Goal: Information Seeking & Learning: Learn about a topic

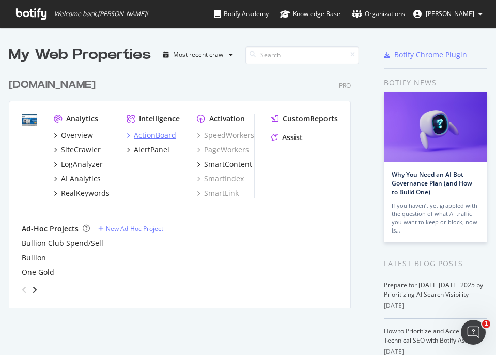
click at [144, 131] on div "ActionBoard" at bounding box center [155, 135] width 42 height 10
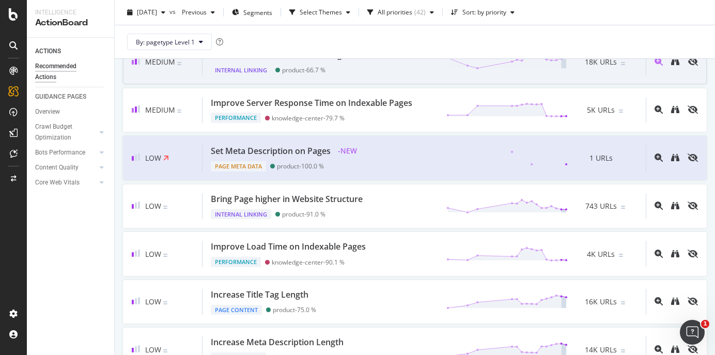
scroll to position [414, 0]
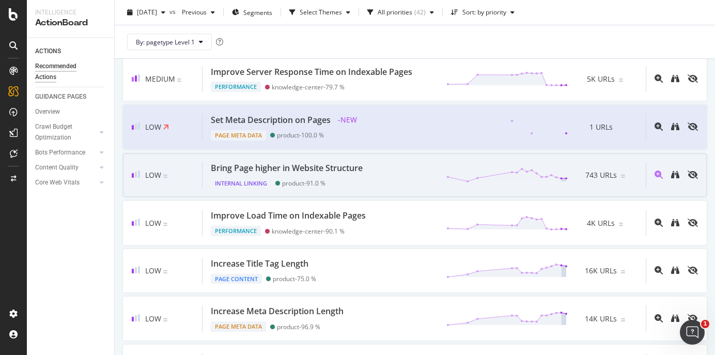
click at [386, 188] on div "Bring Page higher in Website Structure Internal Linking product - 91.0 % 743 UR…" at bounding box center [425, 175] width 444 height 26
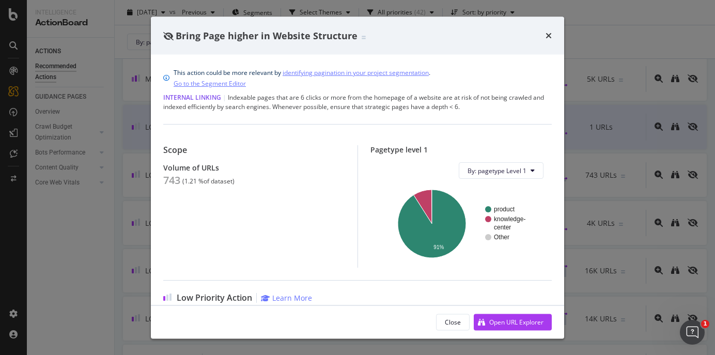
click at [211, 221] on div "Scope Volume of URLs 743 ( 1.21 % of dataset )" at bounding box center [260, 206] width 194 height 123
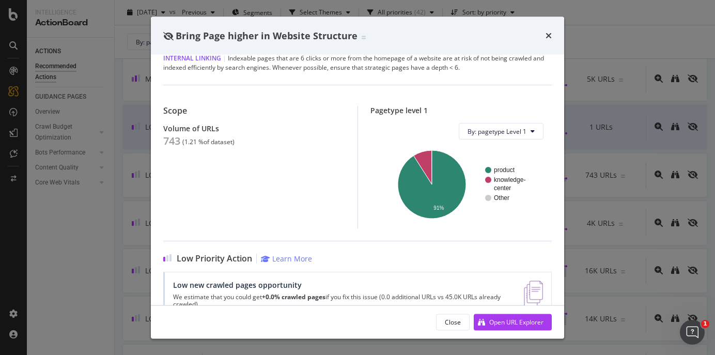
scroll to position [68, 0]
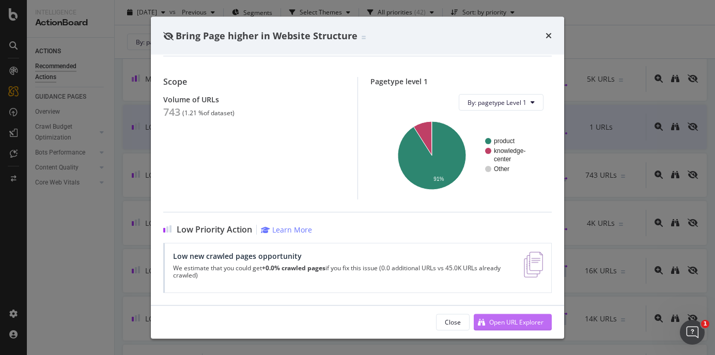
click at [494, 318] on div "Open URL Explorer" at bounding box center [517, 321] width 54 height 9
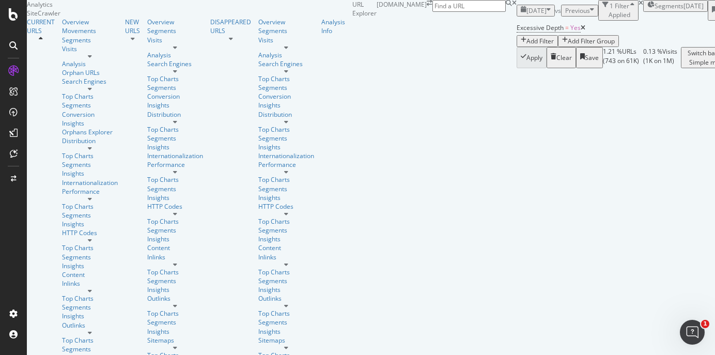
scroll to position [1163, 0]
click at [517, 45] on div "Excessive Depth = Yes Add Filter Add Filter Group" at bounding box center [626, 34] width 218 height 26
click at [101, 9] on div "Analytics" at bounding box center [190, 4] width 326 height 9
